Goal: Task Accomplishment & Management: Complete application form

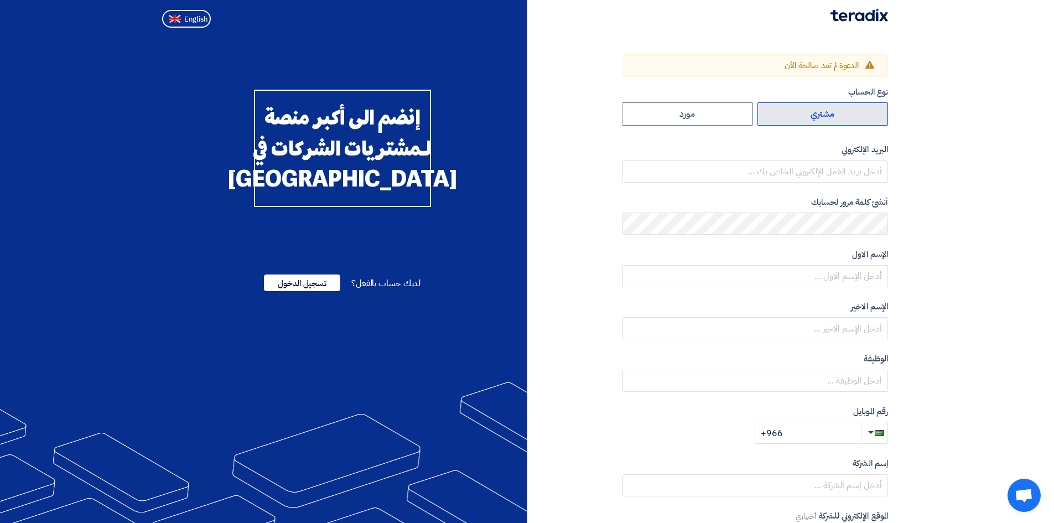
click at [877, 106] on label "مشتري" at bounding box center [823, 113] width 131 height 23
click at [877, 106] on input "مشتري" at bounding box center [823, 114] width 130 height 22
radio input "true"
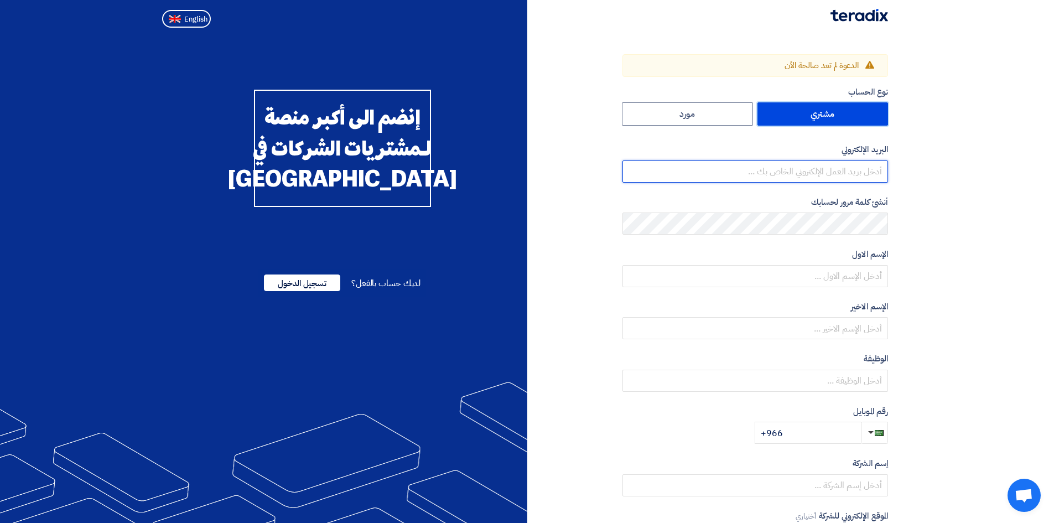
click at [824, 168] on input "email" at bounding box center [756, 171] width 266 height 22
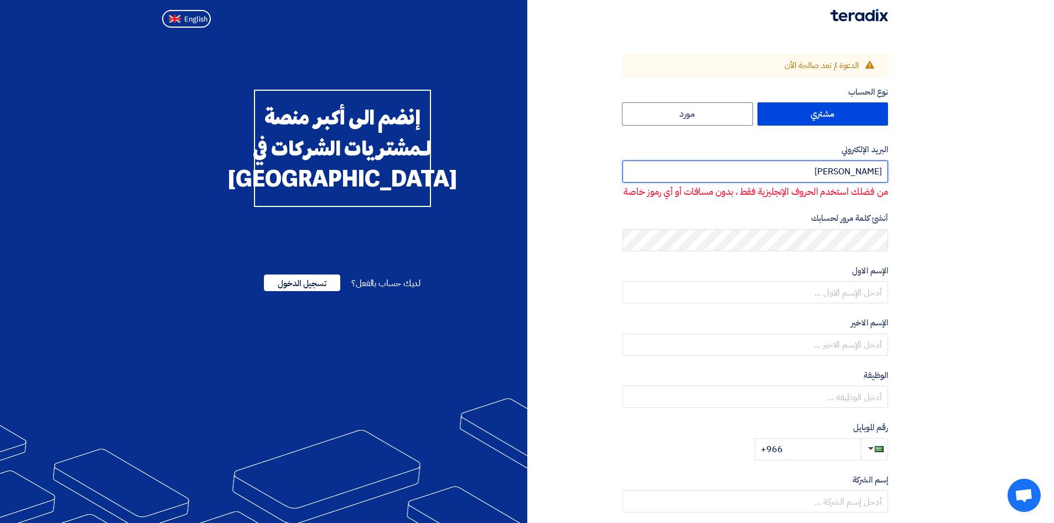
drag, startPoint x: 848, startPoint y: 171, endPoint x: 931, endPoint y: 174, distance: 83.1
click at [931, 174] on section "Warning الدعوة لم تعد صالحة الأن نوع الحساب مشتري مورد البريد الإلكتروني omer م…" at bounding box center [527, 343] width 1054 height 623
paste input ".mohammed@cenomi.com"
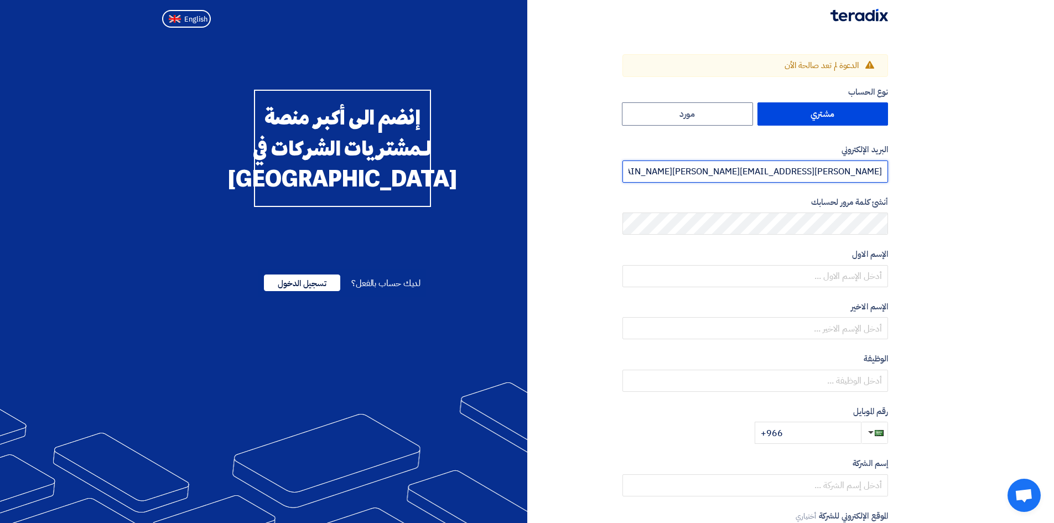
type input "omer.mohammed@cenomi.com"
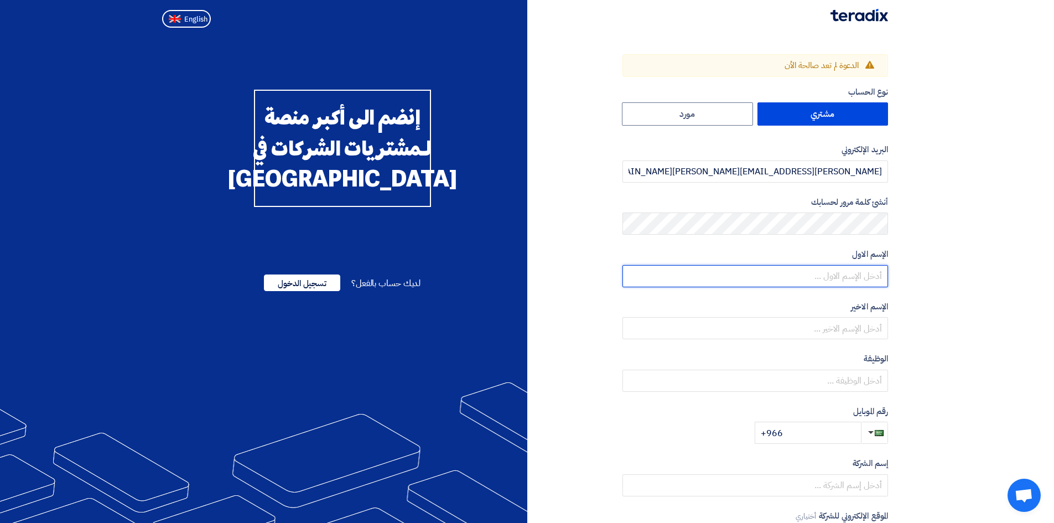
click at [845, 278] on input "text" at bounding box center [756, 276] width 266 height 22
type input "OMER"
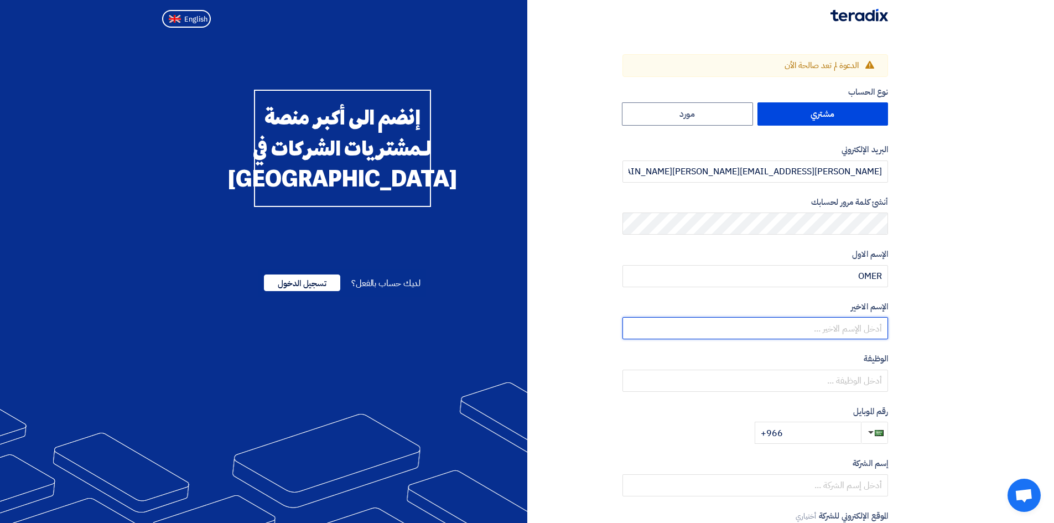
click at [834, 326] on input "text" at bounding box center [756, 328] width 266 height 22
type input "MOHAMMED"
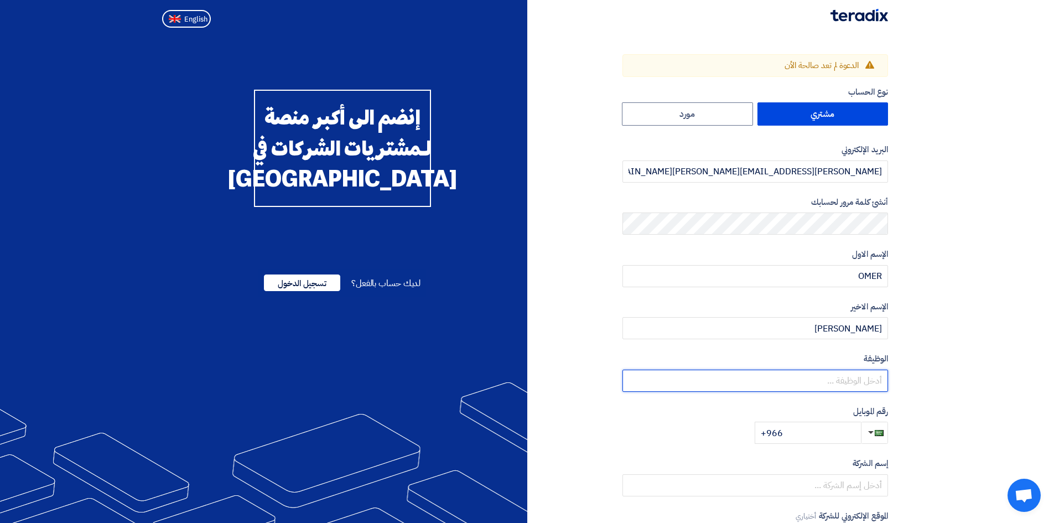
click at [823, 377] on input "text" at bounding box center [756, 381] width 266 height 22
type input "a"
type input "Asst. FM"
click at [811, 427] on input "+966" at bounding box center [808, 433] width 106 height 22
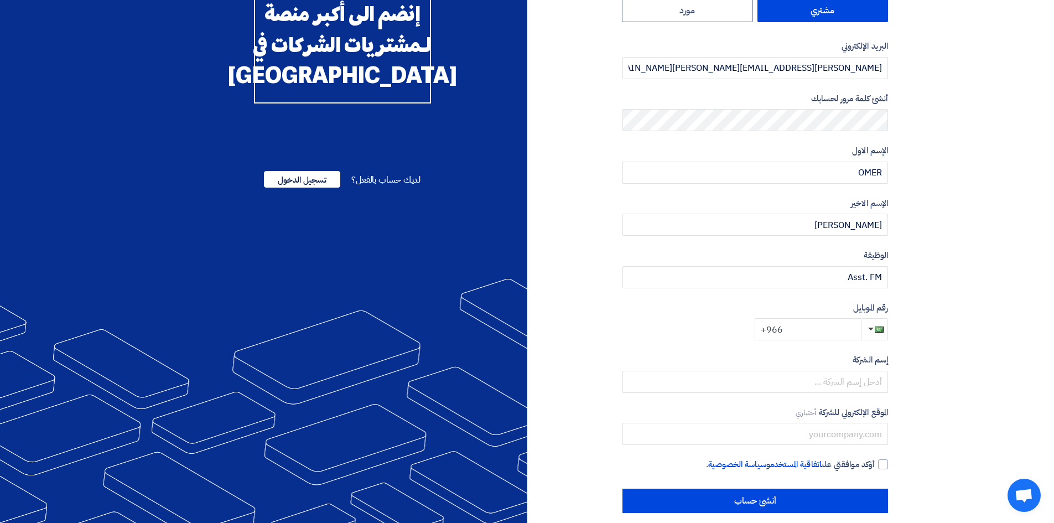
scroll to position [116, 0]
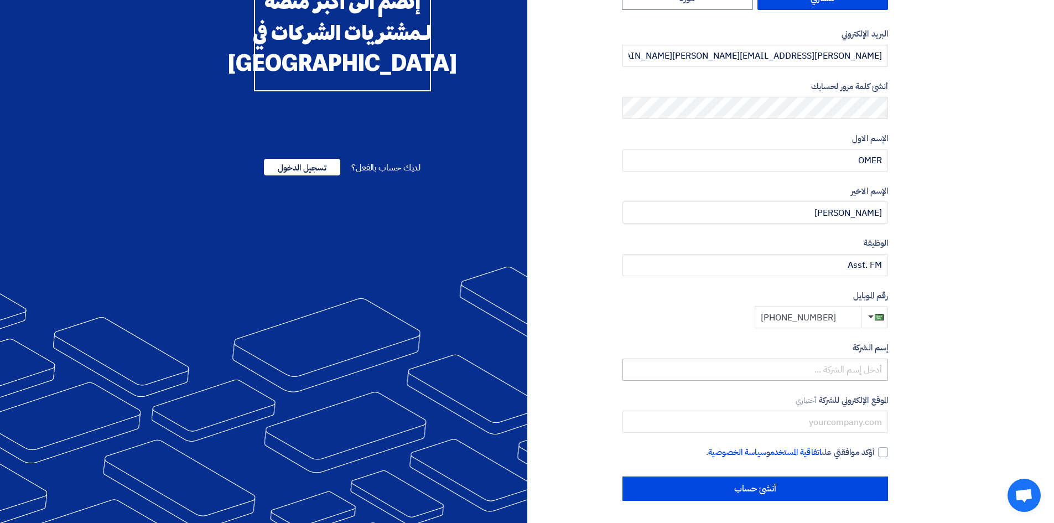
type input "+966 550494632"
click at [833, 362] on input "text" at bounding box center [756, 370] width 266 height 22
type input "C"
type input "CENOMI CENTRES"
click at [812, 419] on input "text" at bounding box center [756, 422] width 266 height 22
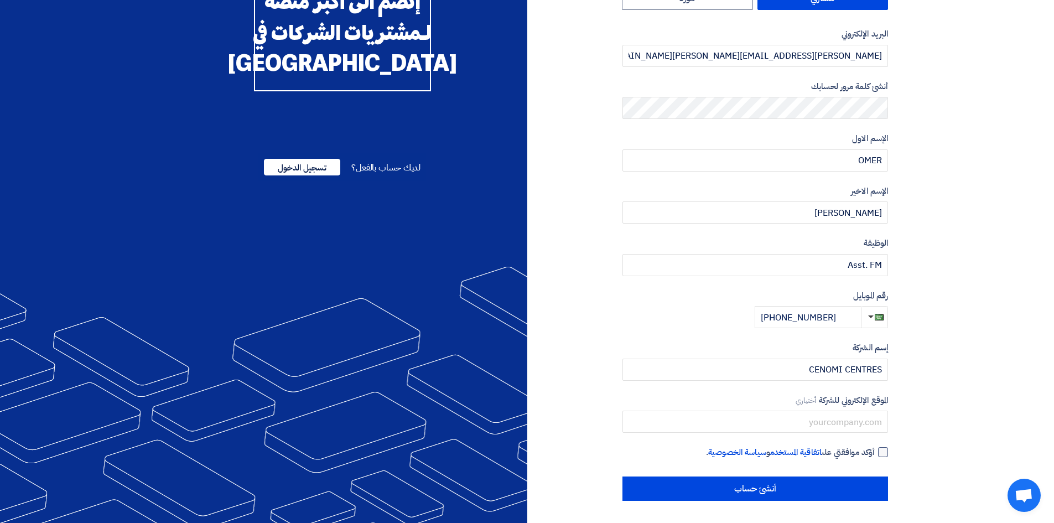
click at [885, 450] on div at bounding box center [883, 452] width 10 height 10
click at [875, 450] on input "أؤكد موافقتي على اتفاقية المستخدم و سياسة الخصوصية ." at bounding box center [742, 457] width 266 height 22
checkbox input "true"
click at [841, 415] on input "text" at bounding box center [756, 422] width 266 height 22
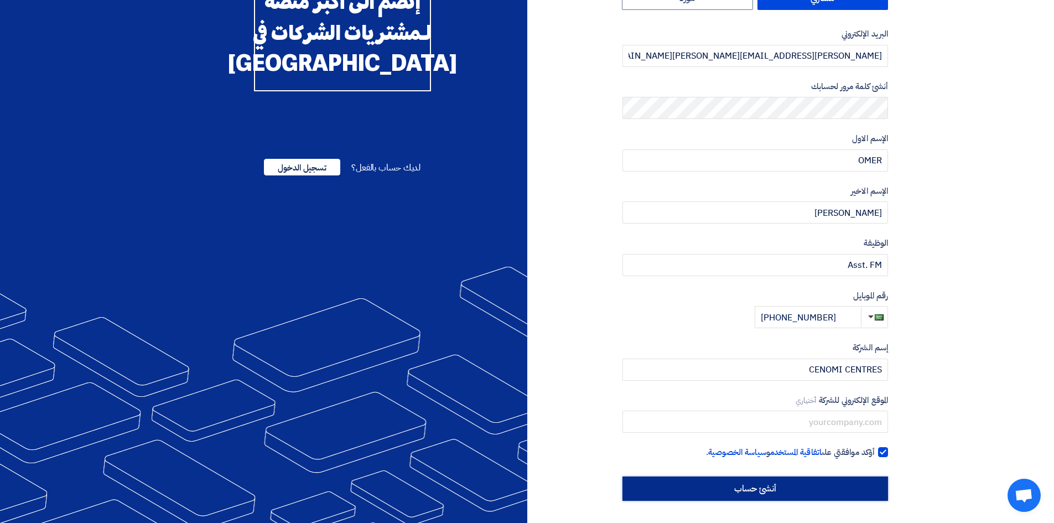
click at [769, 485] on input "أنشئ حساب" at bounding box center [756, 488] width 266 height 24
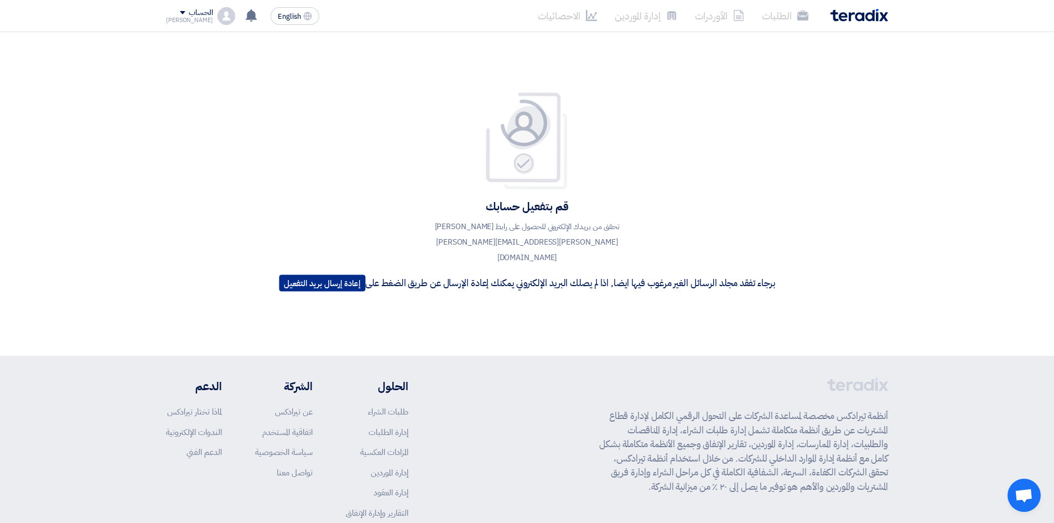
click at [320, 277] on button "إعادة إرسال بريد التفعيل" at bounding box center [322, 282] width 86 height 17
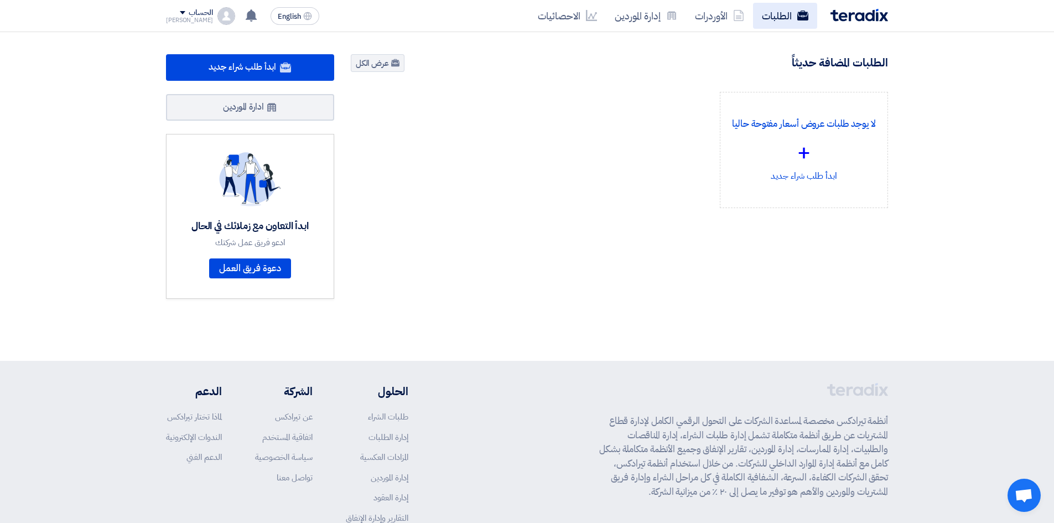
click at [782, 22] on link "الطلبات" at bounding box center [785, 16] width 64 height 26
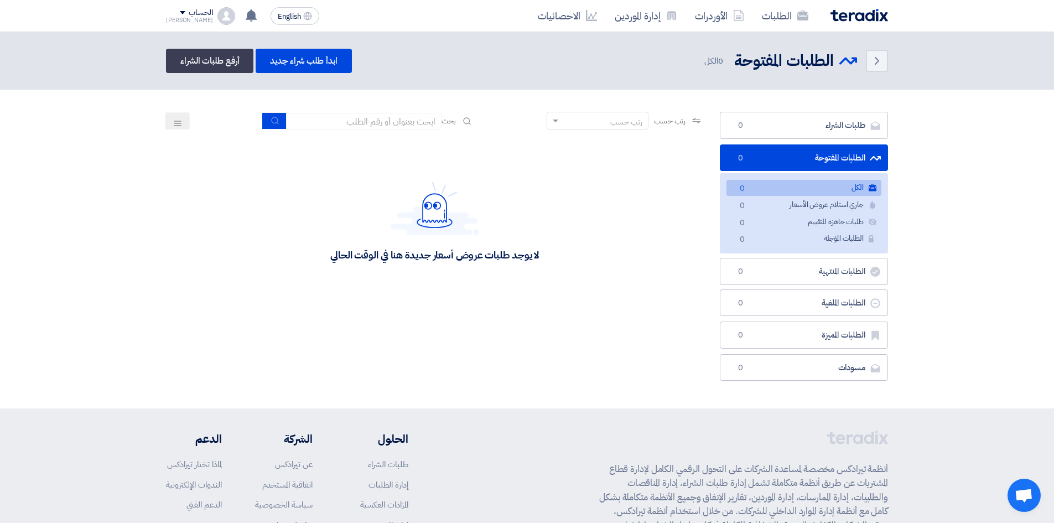
click at [193, 12] on div "الحساب" at bounding box center [201, 12] width 24 height 9
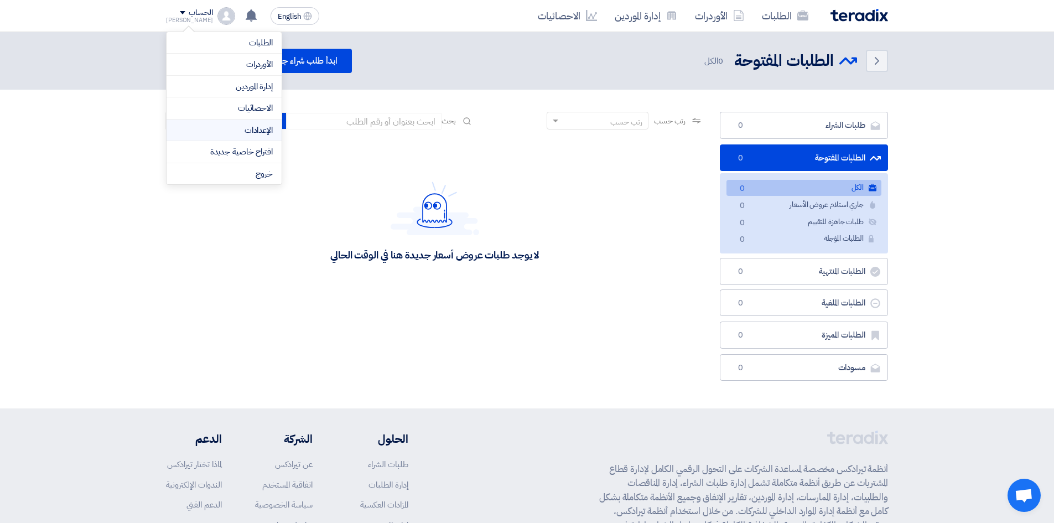
click at [248, 133] on link "الإعدادات" at bounding box center [223, 130] width 97 height 13
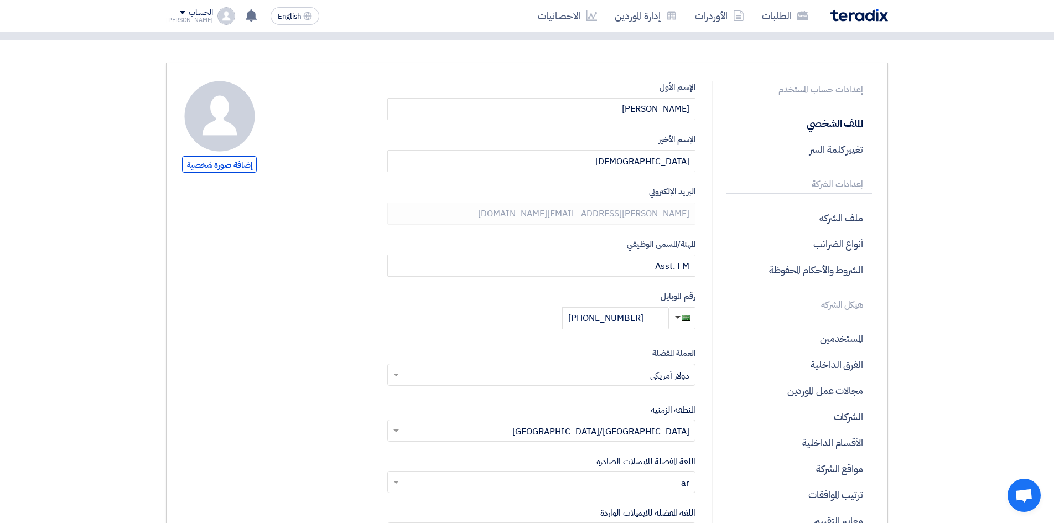
scroll to position [55, 0]
click at [645, 23] on link "إدارة الموردين" at bounding box center [646, 16] width 80 height 26
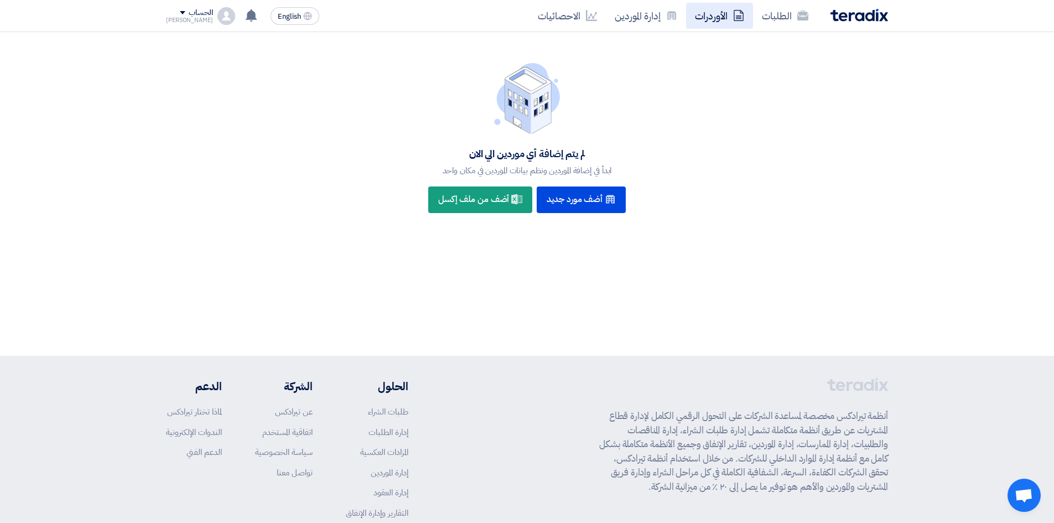
click at [722, 19] on link "الأوردرات" at bounding box center [719, 16] width 67 height 26
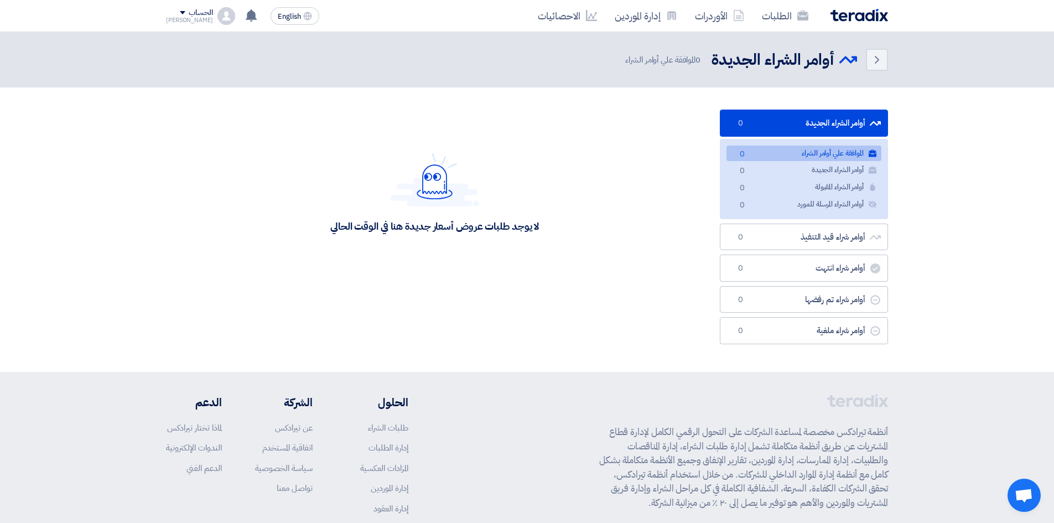
click at [189, 14] on div "الحساب" at bounding box center [201, 12] width 24 height 9
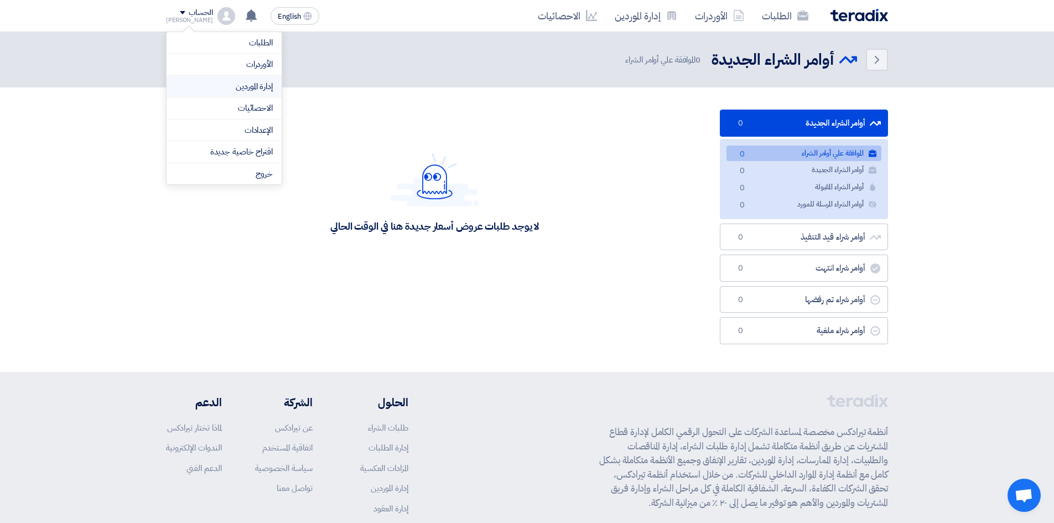
click at [250, 87] on link "إدارة الموردين" at bounding box center [223, 86] width 97 height 13
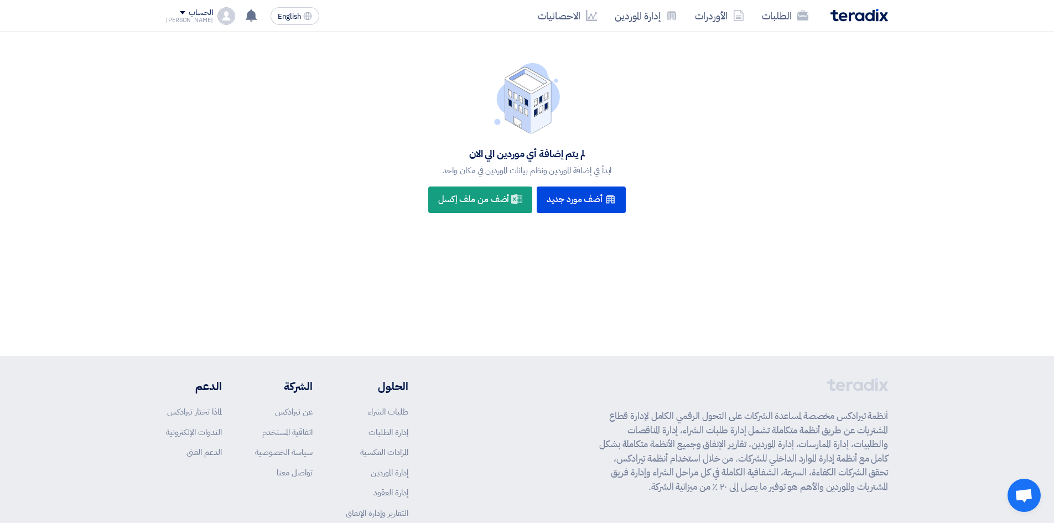
click at [185, 18] on div "[PERSON_NAME]" at bounding box center [189, 20] width 47 height 6
click at [190, 43] on link "الطلبات" at bounding box center [223, 43] width 97 height 13
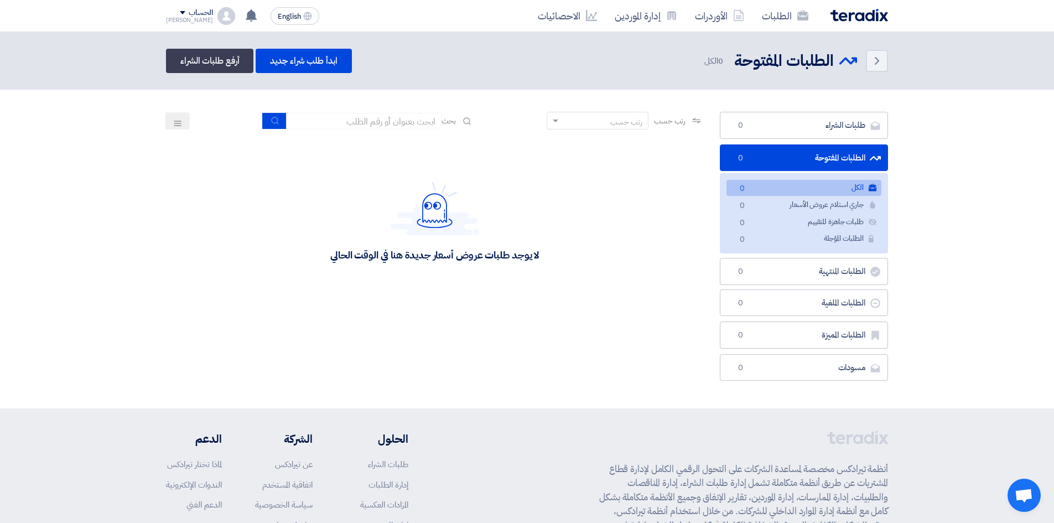
click at [191, 13] on div "الحساب" at bounding box center [201, 12] width 24 height 9
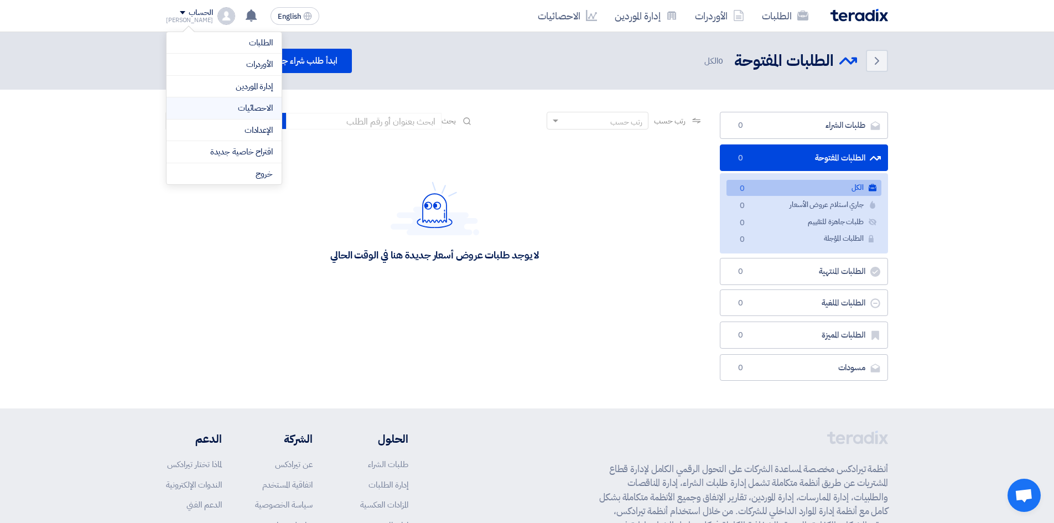
click at [215, 108] on link "الاحصائيات" at bounding box center [223, 108] width 97 height 13
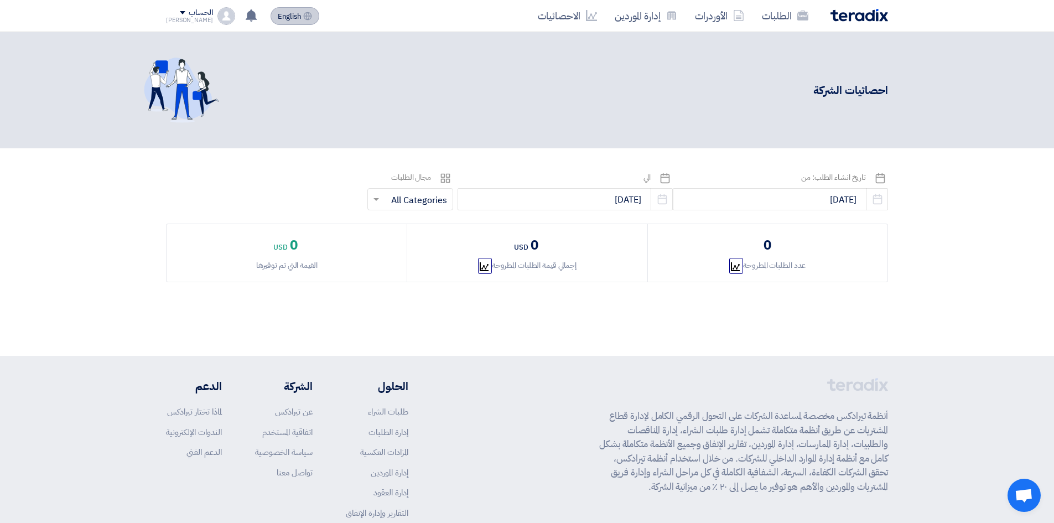
click at [278, 14] on span "English" at bounding box center [289, 17] width 23 height 8
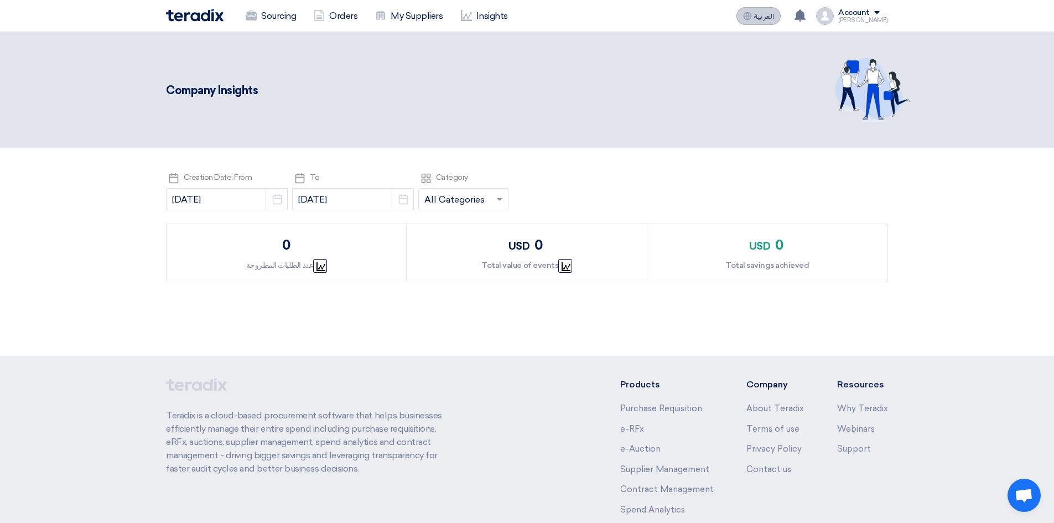
click at [774, 16] on span "العربية" at bounding box center [764, 17] width 20 height 8
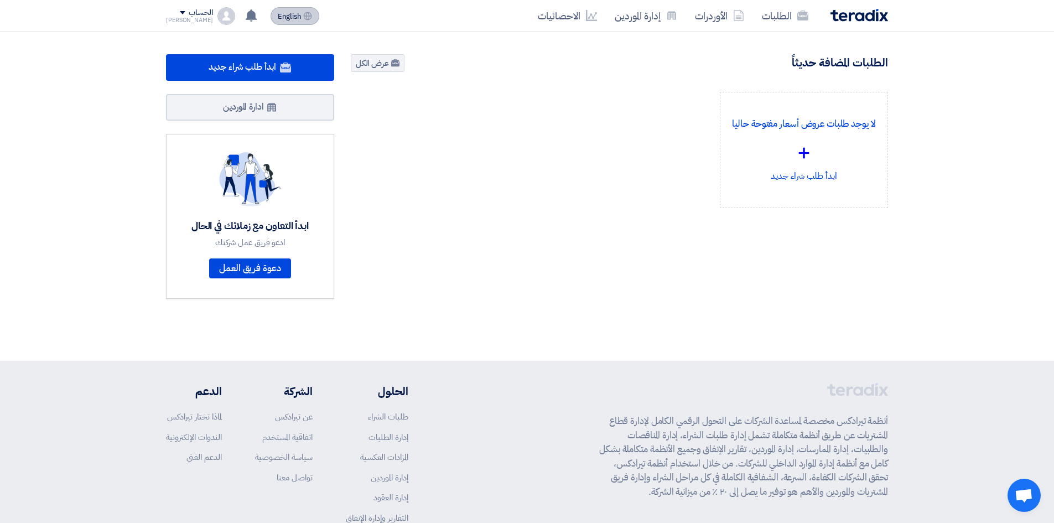
click at [278, 20] on span "English" at bounding box center [289, 17] width 23 height 8
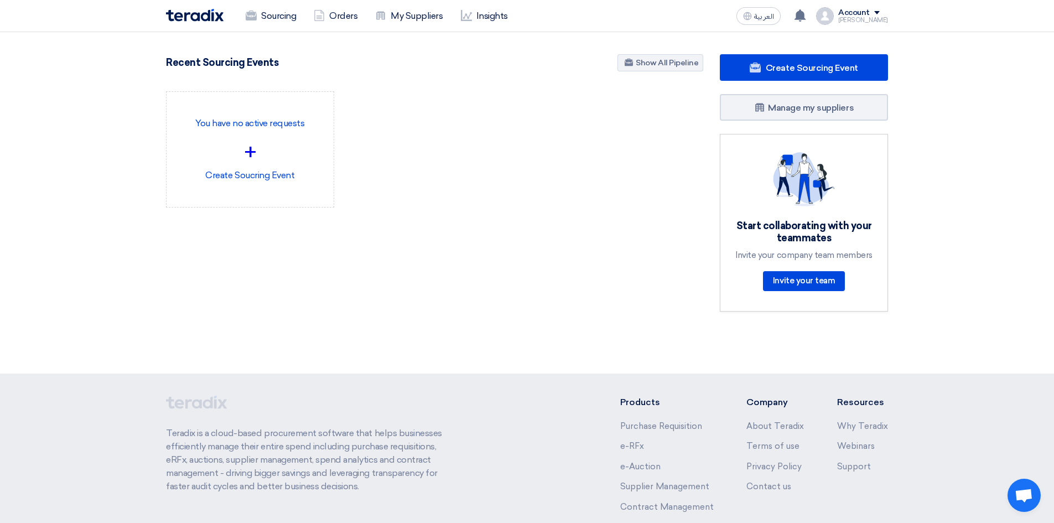
click at [115, 207] on section "2 RFx remaining 1 Auctions remaining Create Sourcing Event How it Works?" at bounding box center [527, 194] width 1054 height 324
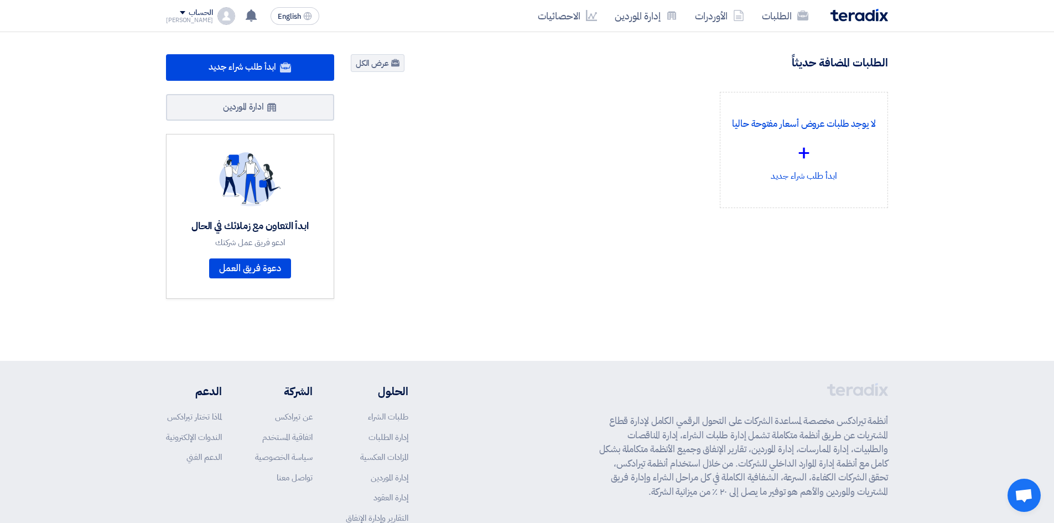
click at [189, 14] on div "الحساب" at bounding box center [201, 12] width 24 height 9
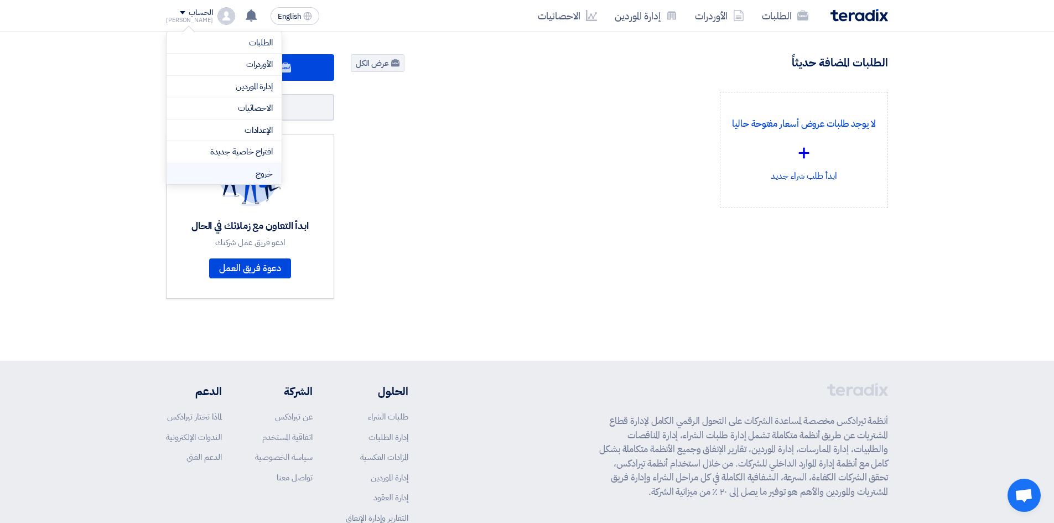
click at [265, 174] on li "خروج" at bounding box center [224, 174] width 115 height 22
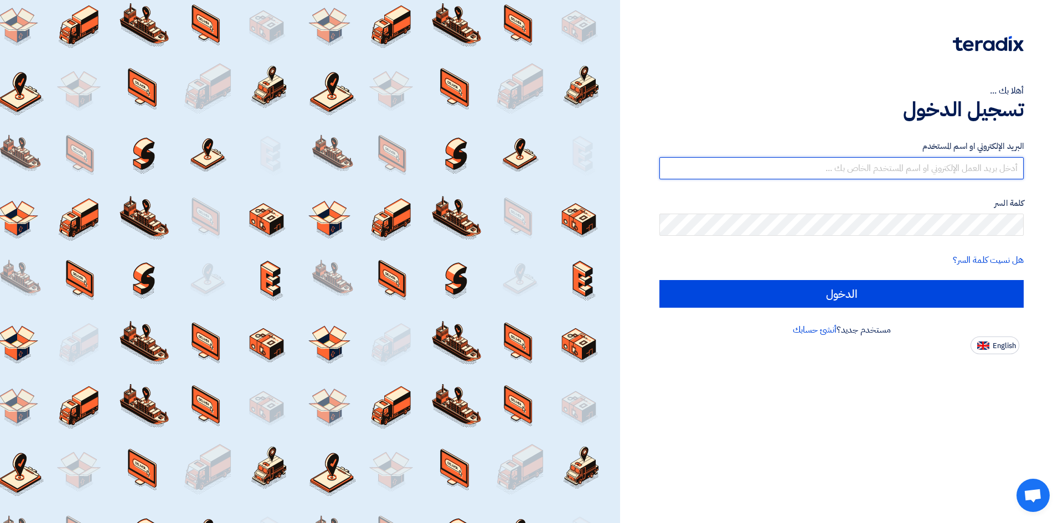
click at [763, 168] on input "text" at bounding box center [841, 168] width 364 height 22
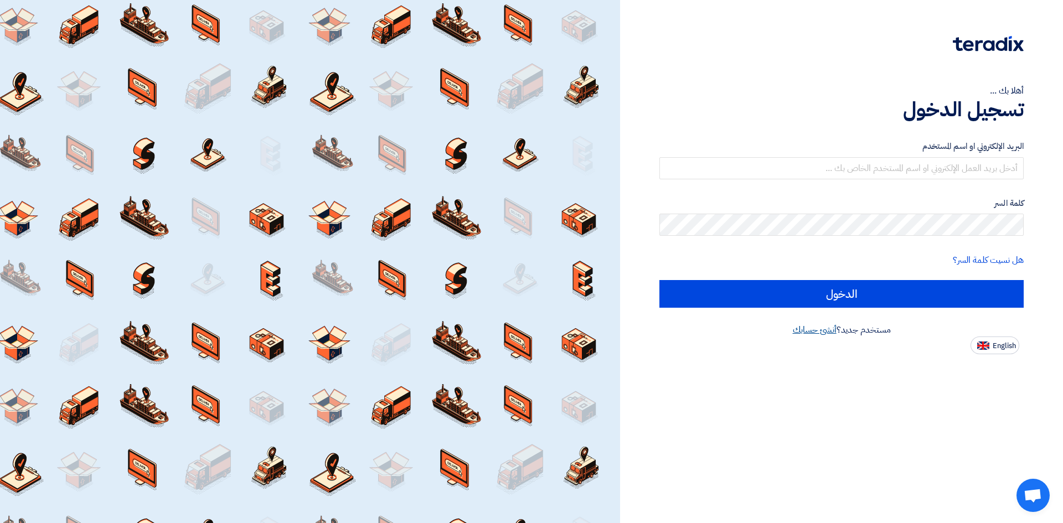
click at [812, 331] on link "أنشئ حسابك" at bounding box center [814, 329] width 44 height 13
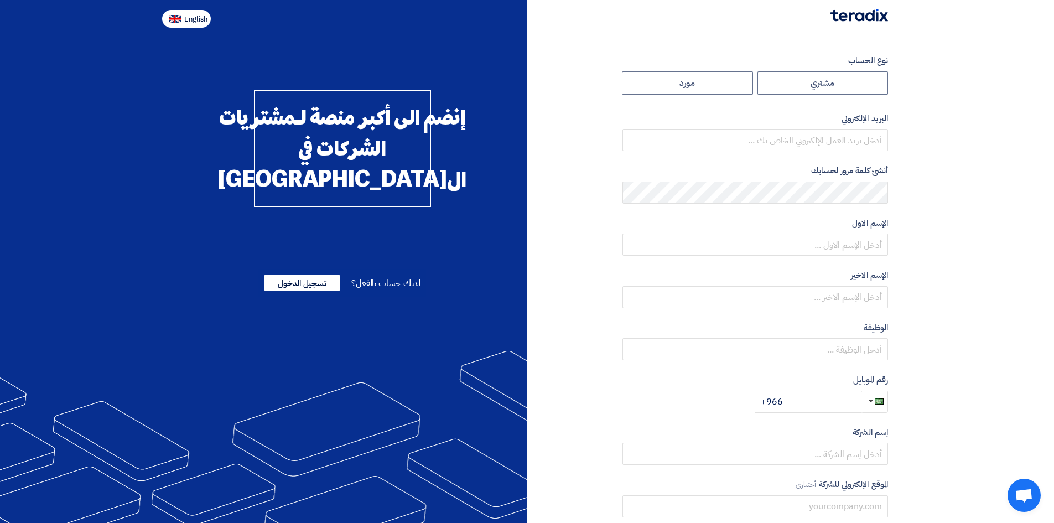
click at [198, 15] on span "English" at bounding box center [195, 19] width 23 height 8
type input "Register"
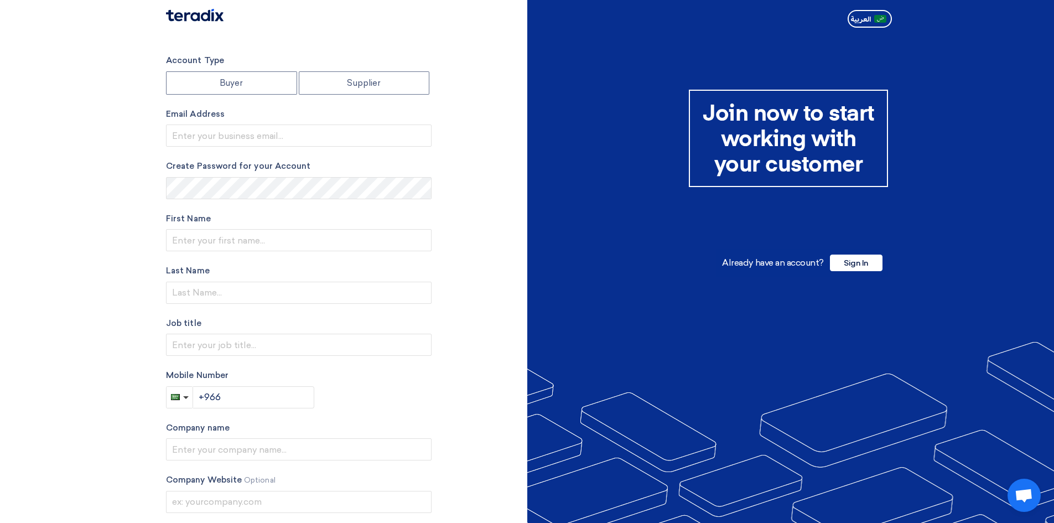
drag, startPoint x: 860, startPoint y: 170, endPoint x: 690, endPoint y: 119, distance: 177.5
click at [690, 119] on div "Join now to start working with your customer" at bounding box center [788, 138] width 199 height 97
click at [750, 158] on div "Join now to start working with your customer" at bounding box center [788, 138] width 199 height 97
drag, startPoint x: 882, startPoint y: 164, endPoint x: 707, endPoint y: 122, distance: 179.3
click at [707, 122] on div "Join now to start working with your customer" at bounding box center [788, 138] width 199 height 97
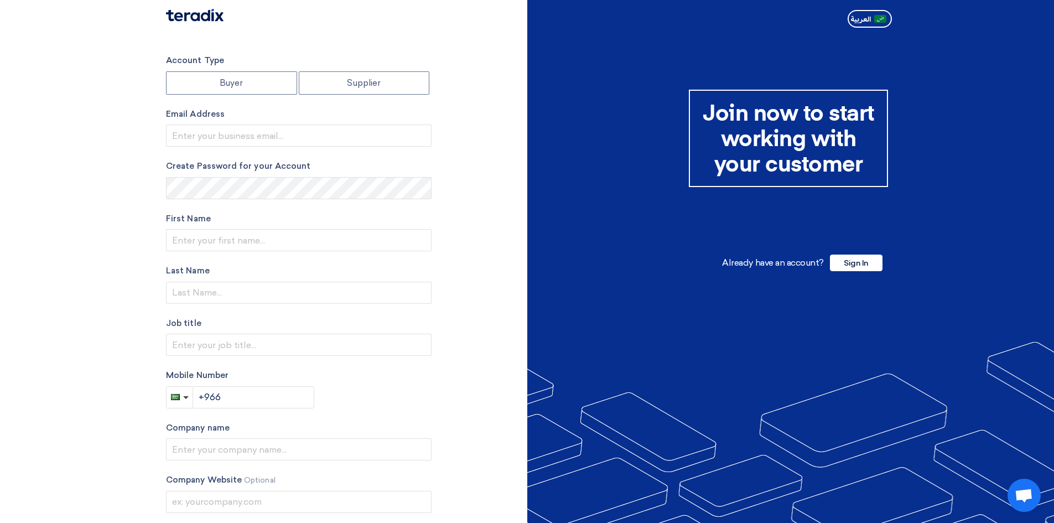
click at [860, 168] on div "Join now to start working with your customer" at bounding box center [788, 138] width 199 height 97
drag, startPoint x: 866, startPoint y: 168, endPoint x: 702, endPoint y: 122, distance: 170.0
click at [702, 122] on div "Join now to start working with your customer" at bounding box center [788, 138] width 199 height 97
click at [874, 186] on div "Join now to start working with your customer" at bounding box center [788, 138] width 199 height 97
drag, startPoint x: 872, startPoint y: 170, endPoint x: 697, endPoint y: 119, distance: 182.1
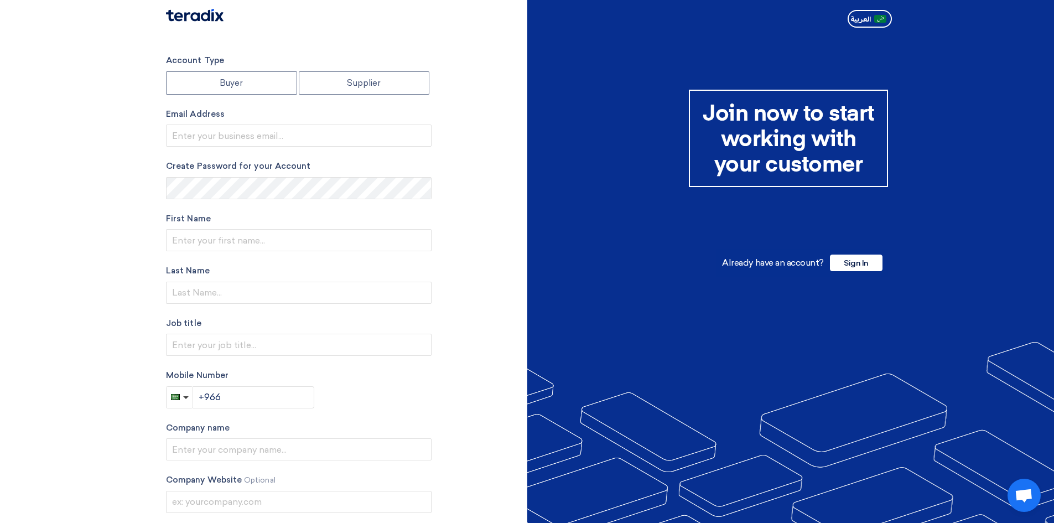
click at [697, 119] on div "Join now to start working with your customer" at bounding box center [788, 138] width 199 height 97
click at [736, 188] on div "Join now to start working with your customer Already have an account? Sign In ا…" at bounding box center [712, 190] width 353 height 200
drag, startPoint x: 862, startPoint y: 170, endPoint x: 702, endPoint y: 125, distance: 166.4
click at [702, 125] on div "Join now to start working with your customer" at bounding box center [788, 138] width 199 height 97
